Goal: Navigation & Orientation: Find specific page/section

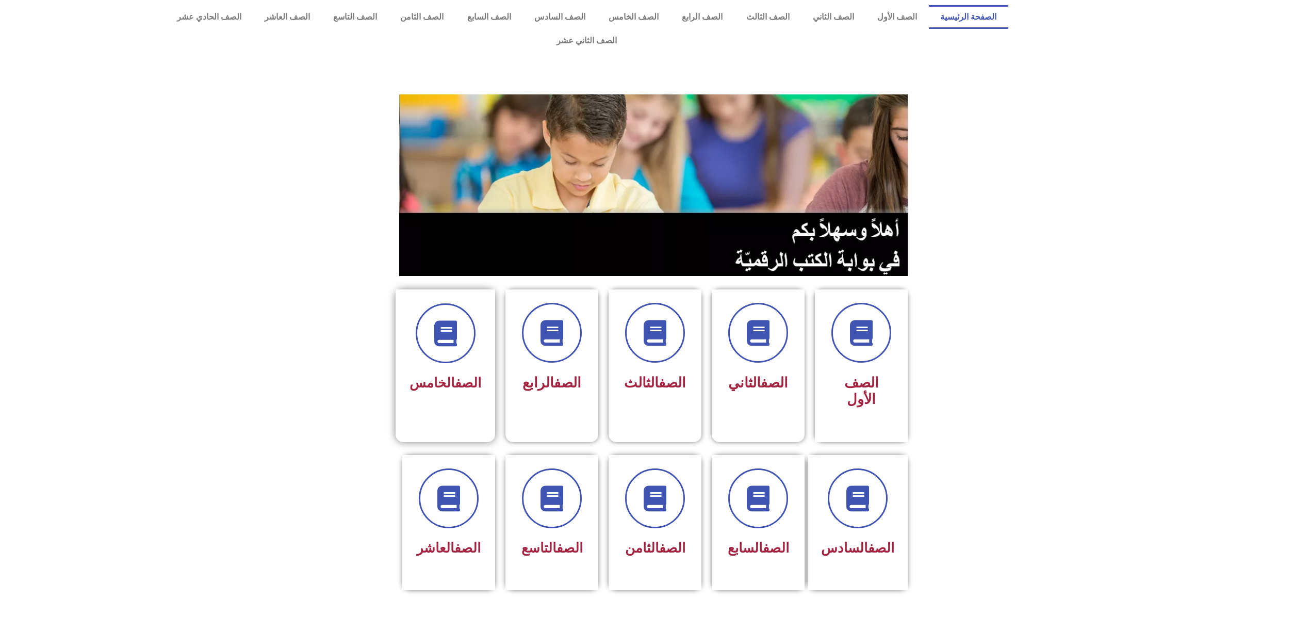
drag, startPoint x: 485, startPoint y: 308, endPoint x: 485, endPoint y: 299, distance: 9.3
click at [485, 304] on div "الصف الخامس" at bounding box center [446, 357] width 100 height 136
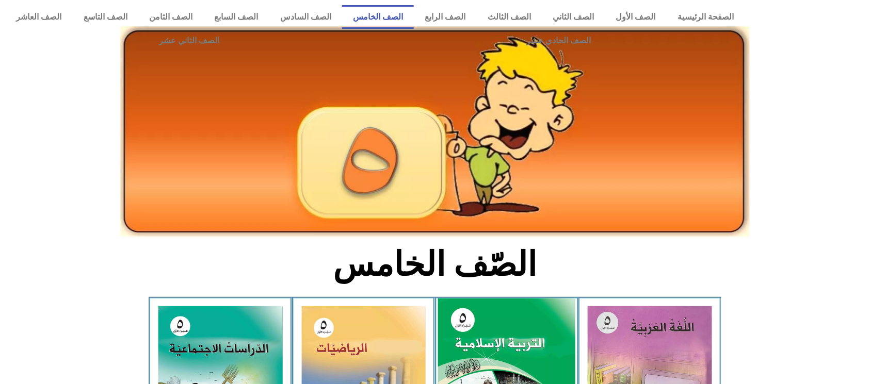
click at [512, 336] on img at bounding box center [506, 384] width 137 height 171
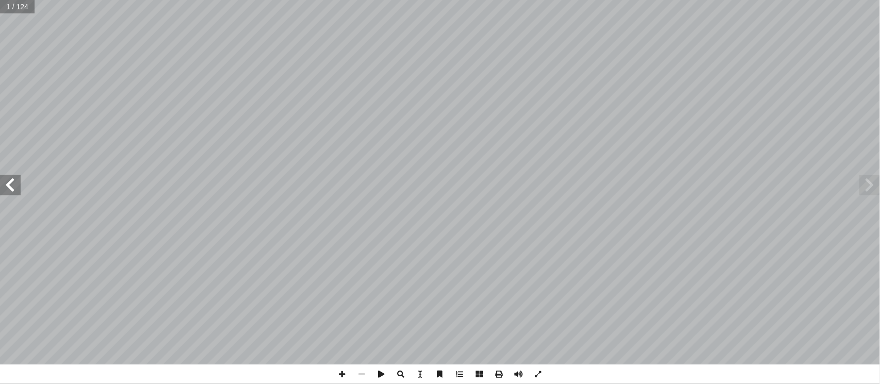
click at [10, 184] on span at bounding box center [10, 185] width 21 height 21
click at [9, 183] on span at bounding box center [10, 185] width 21 height 21
click at [10, 183] on span at bounding box center [10, 185] width 21 height 21
click at [338, 374] on span at bounding box center [342, 375] width 20 height 20
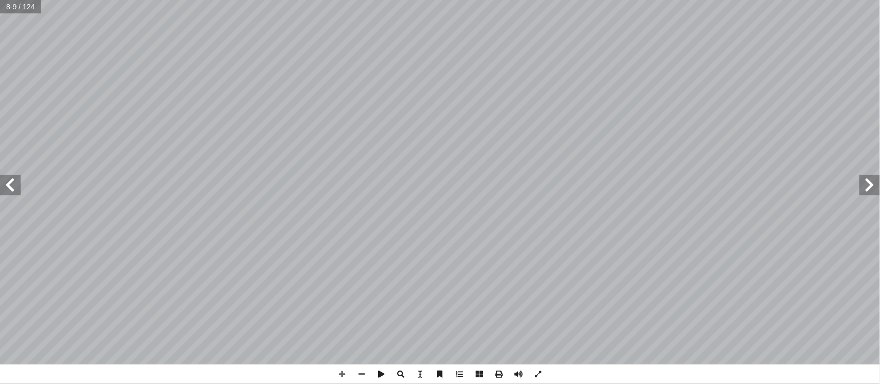
click at [18, 187] on span at bounding box center [10, 185] width 21 height 21
click at [11, 190] on span at bounding box center [10, 185] width 21 height 21
